Goal: Navigation & Orientation: Find specific page/section

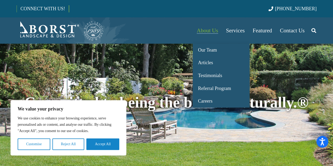
click at [206, 30] on span "About Us" at bounding box center [207, 30] width 21 height 6
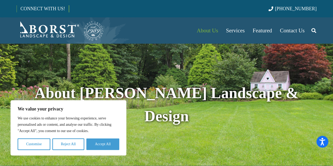
click at [99, 142] on button "Accept All" at bounding box center [102, 145] width 33 height 12
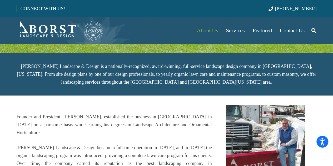
scroll to position [87, 0]
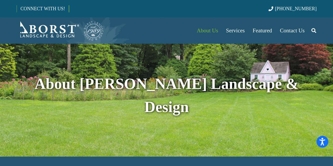
scroll to position [0, 0]
